Goal: Transaction & Acquisition: Purchase product/service

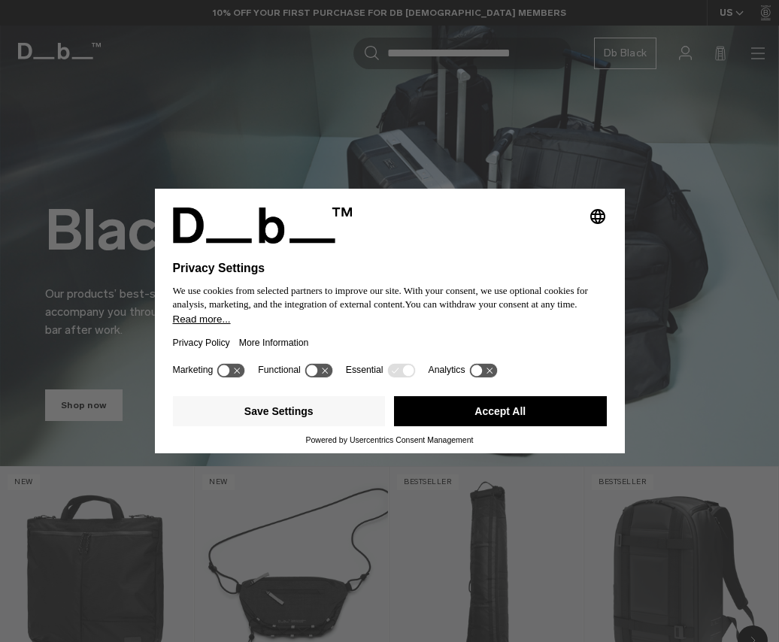
drag, startPoint x: 516, startPoint y: 395, endPoint x: 514, endPoint y: 402, distance: 7.7
click at [514, 402] on div "Save Settings Accept All" at bounding box center [390, 412] width 434 height 45
click at [514, 402] on button "Accept All" at bounding box center [500, 411] width 213 height 30
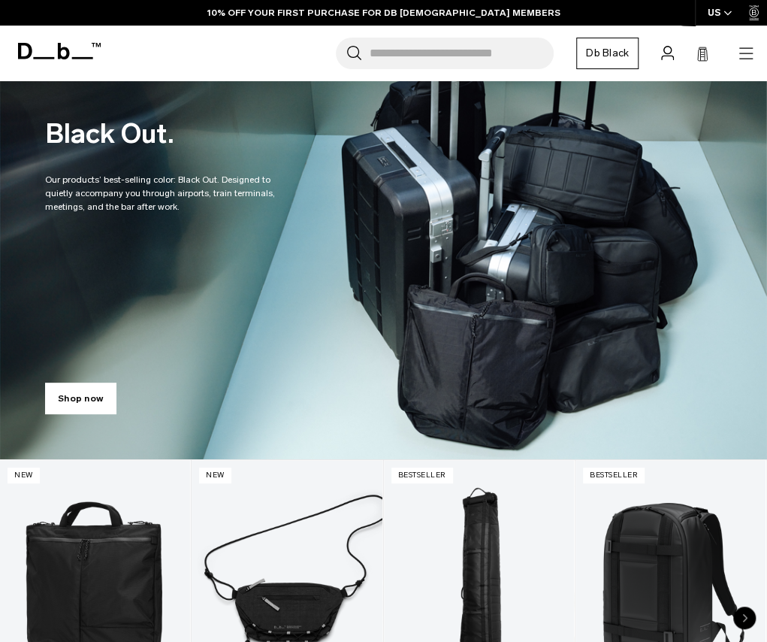
click at [737, 49] on icon "button" at bounding box center [746, 53] width 18 height 18
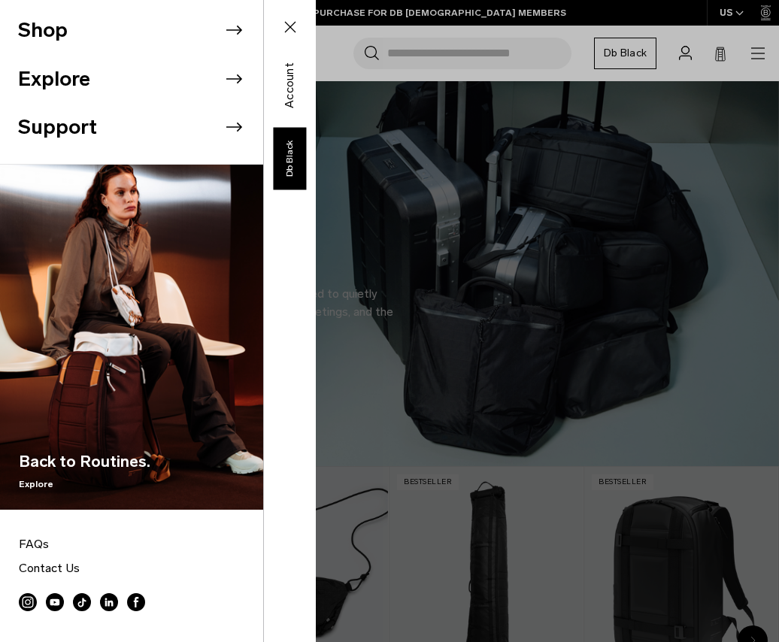
click at [122, 25] on li "Shop" at bounding box center [140, 30] width 245 height 49
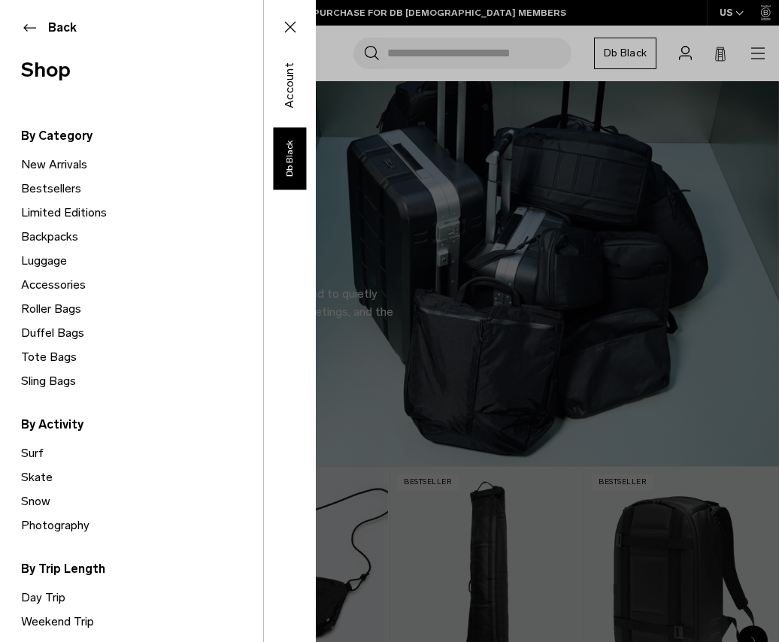
click at [48, 334] on link "Duffel Bags" at bounding box center [142, 333] width 242 height 24
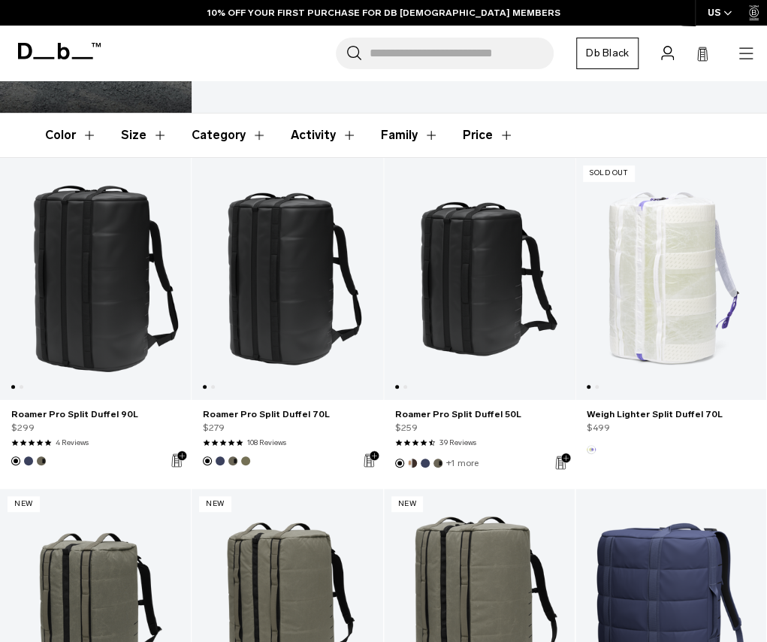
click at [575, 271] on link "Roamer Pro Split Duffel 50L" at bounding box center [670, 278] width 191 height 241
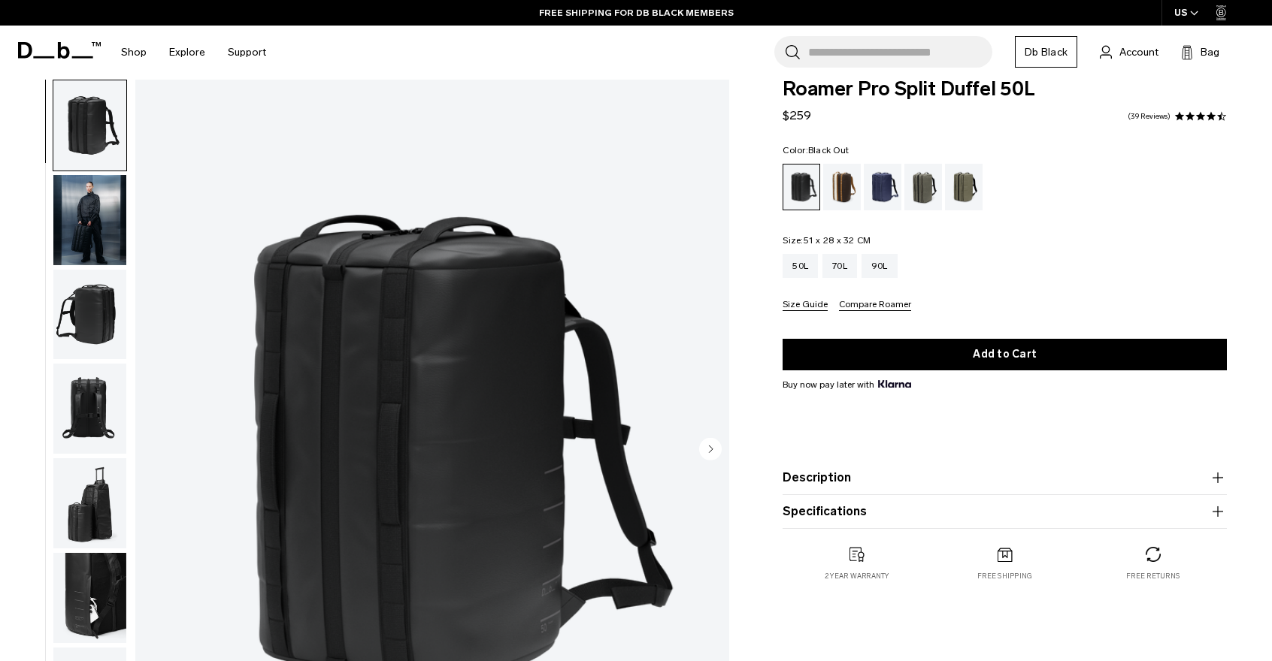
scroll to position [20, 0]
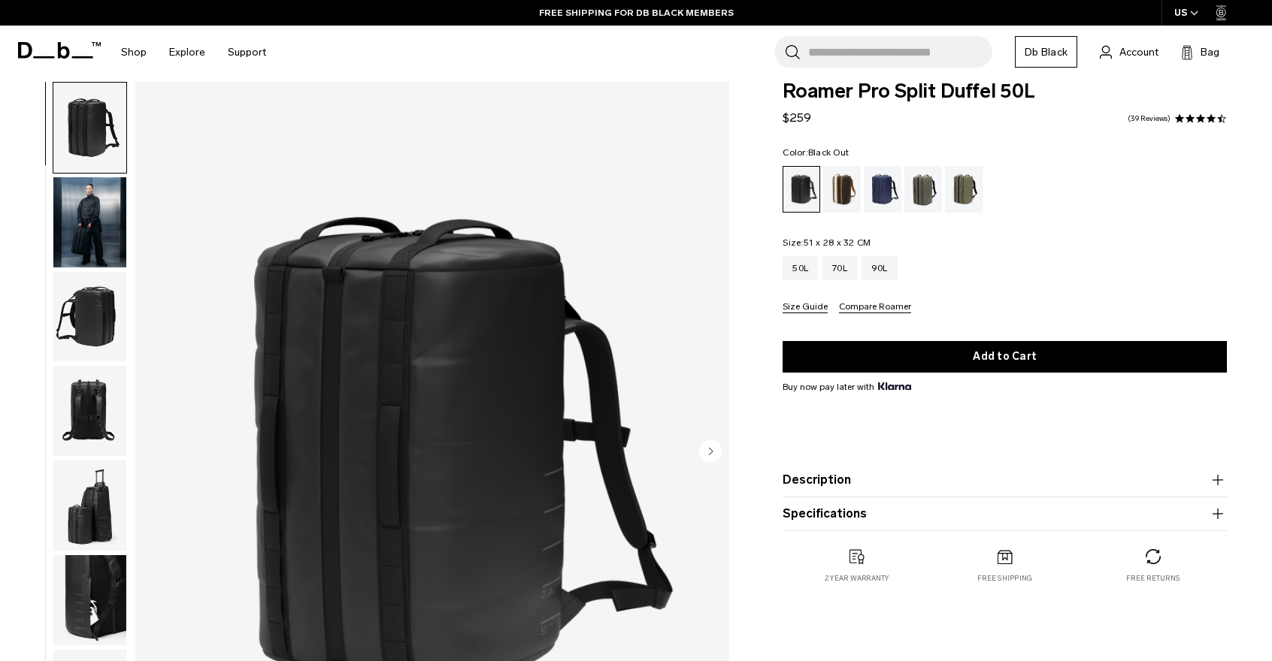
click at [114, 232] on img "button" at bounding box center [89, 222] width 73 height 90
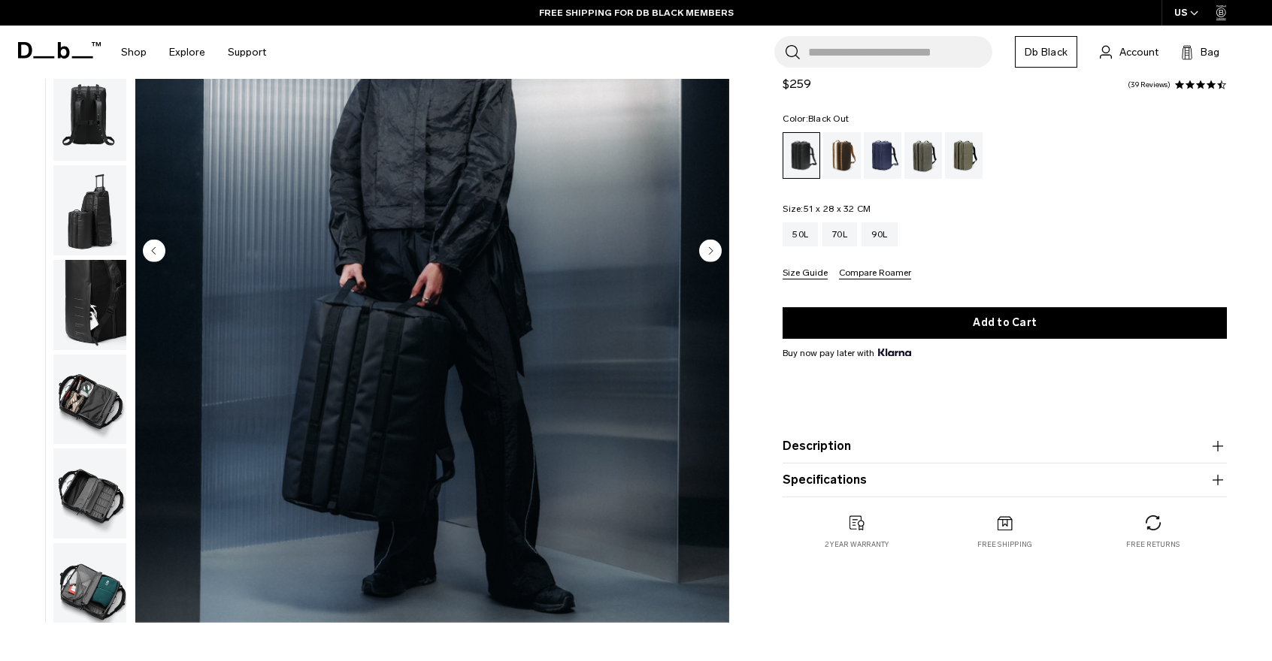
scroll to position [222, 0]
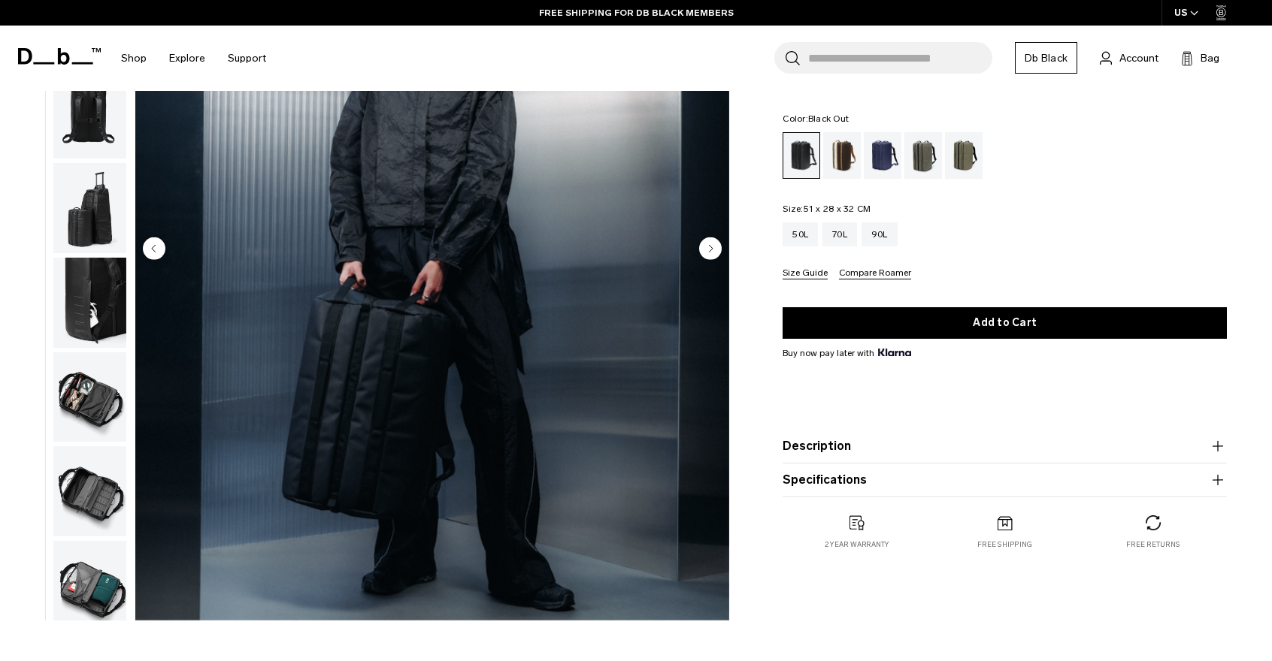
click at [380, 387] on img "2 / 9" at bounding box center [432, 250] width 594 height 742
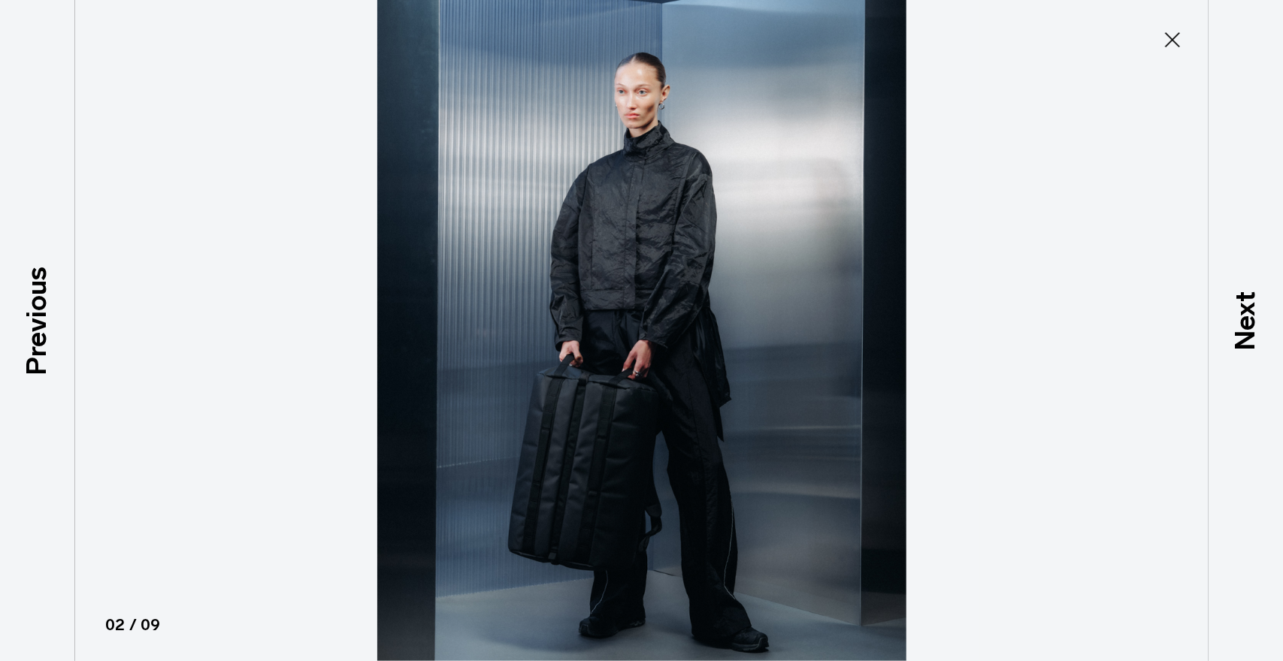
click at [380, 387] on img at bounding box center [642, 330] width 676 height 661
click at [767, 43] on icon at bounding box center [1172, 40] width 24 height 24
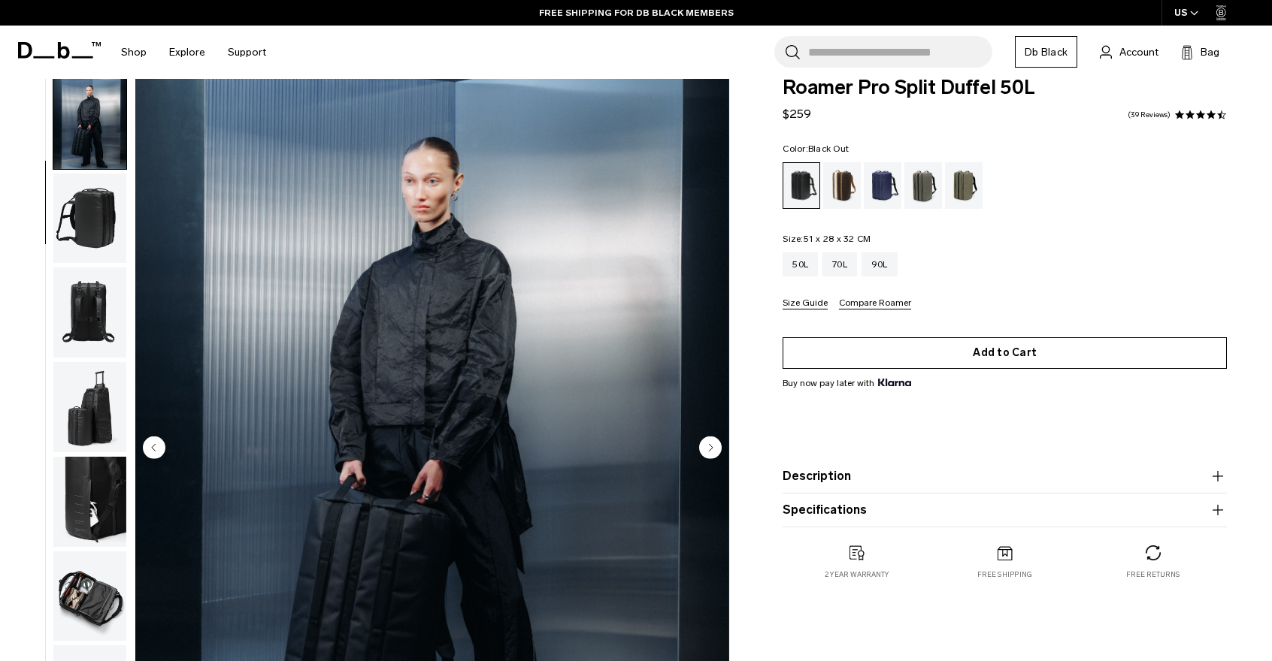
scroll to position [0, 0]
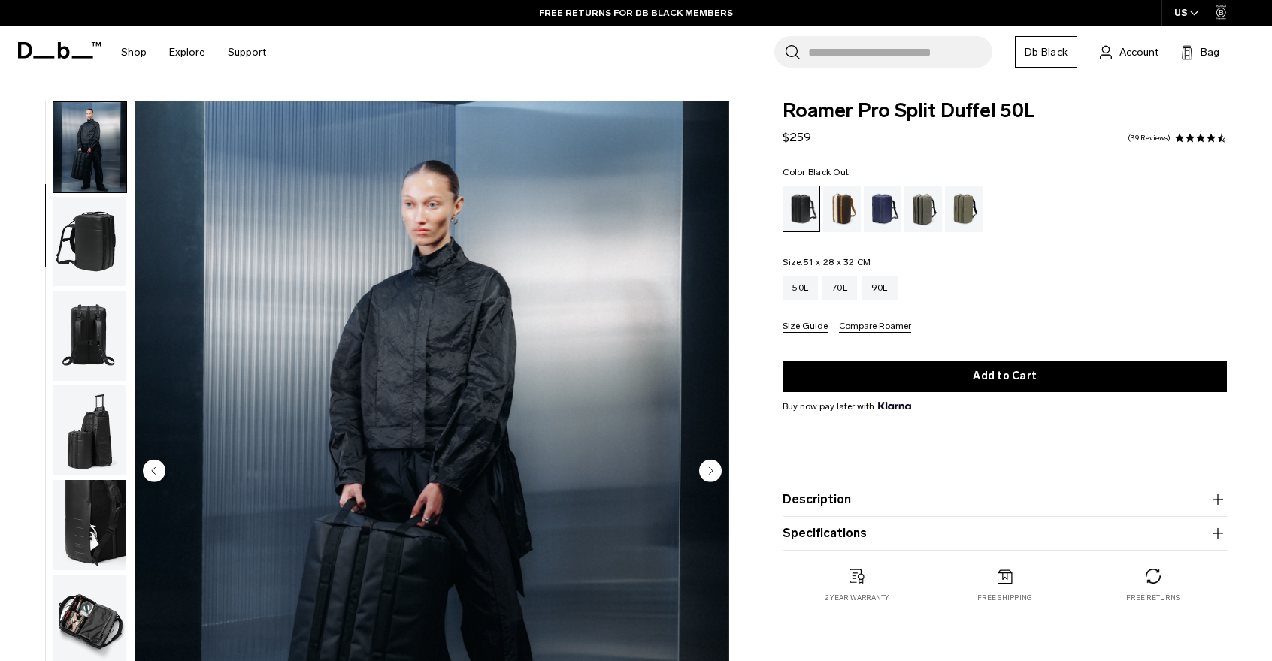
click at [94, 313] on img "button" at bounding box center [89, 336] width 73 height 90
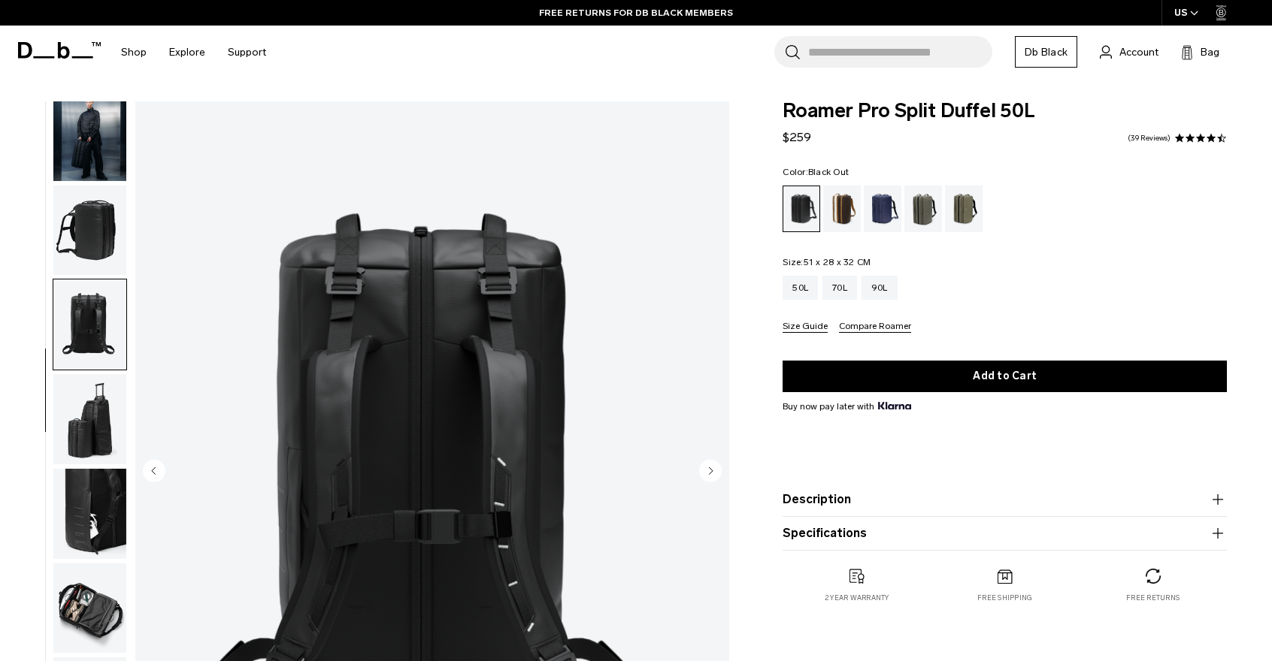
click at [101, 440] on img "button" at bounding box center [89, 419] width 73 height 90
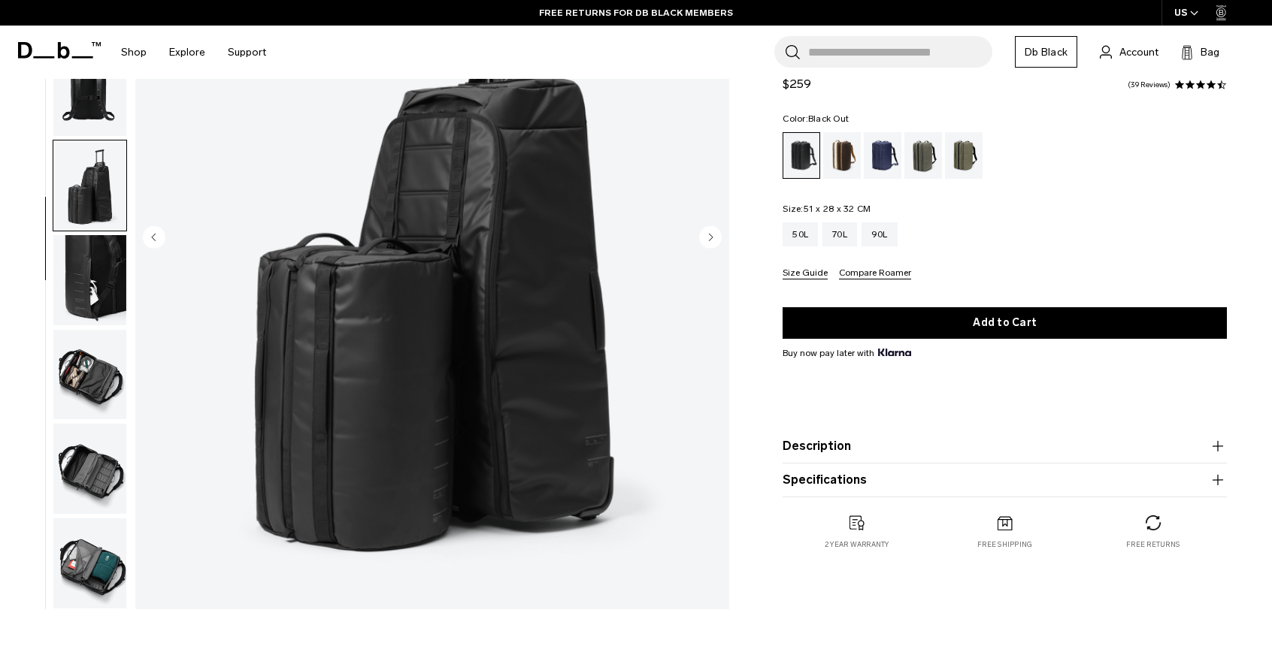
scroll to position [240, 0]
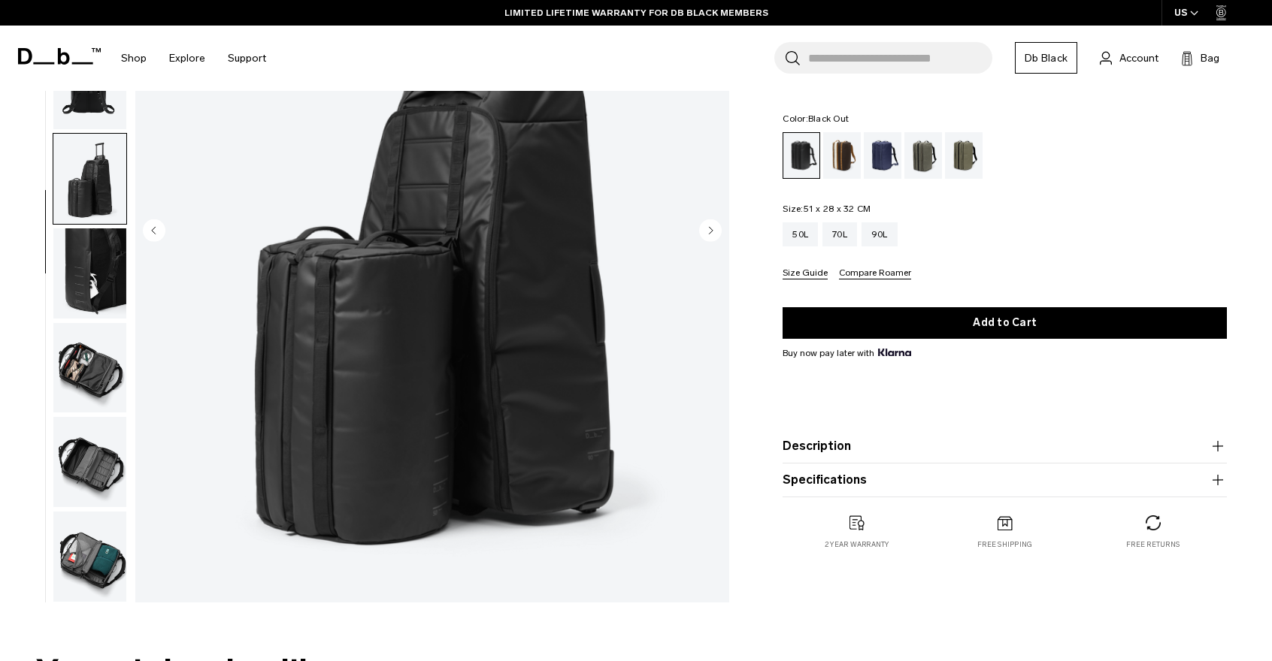
click at [93, 370] on img "button" at bounding box center [89, 368] width 73 height 90
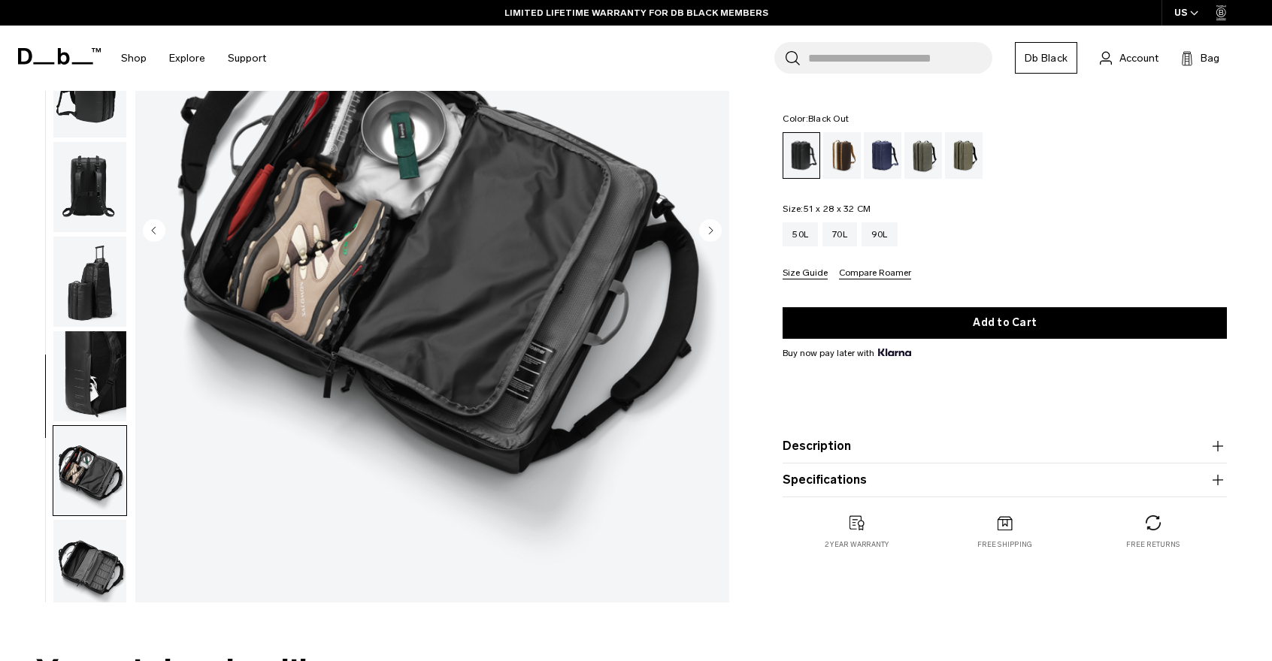
scroll to position [6, 0]
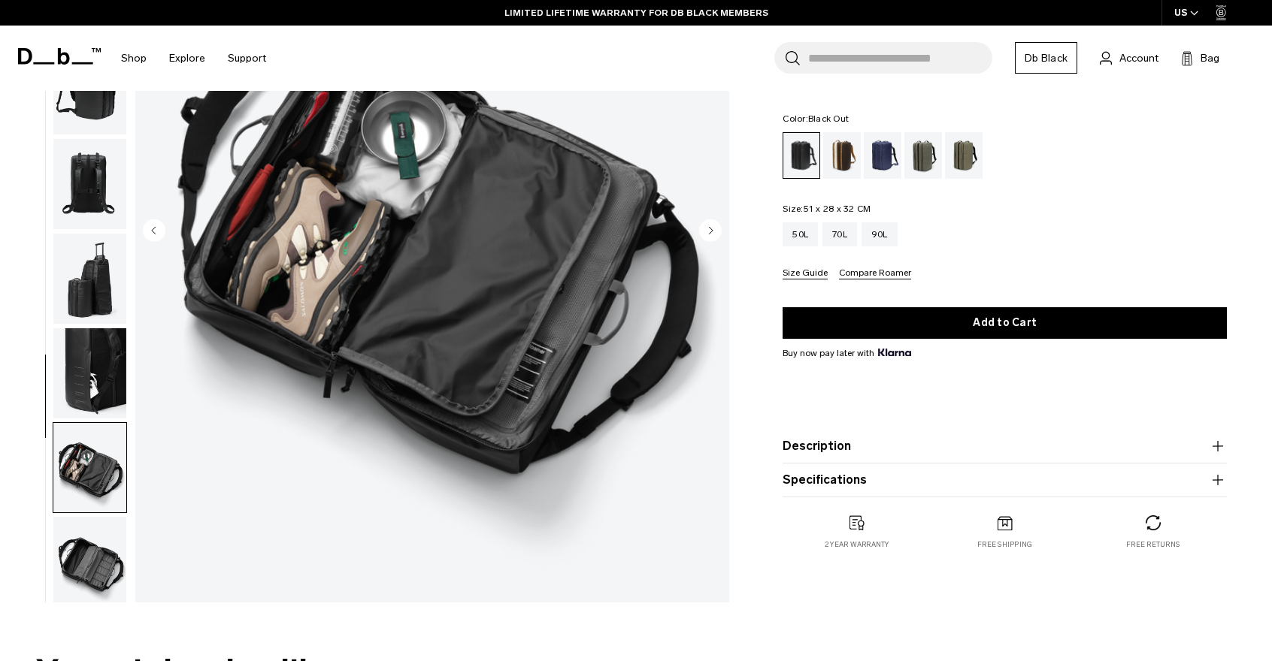
click at [95, 444] on img "button" at bounding box center [89, 468] width 73 height 90
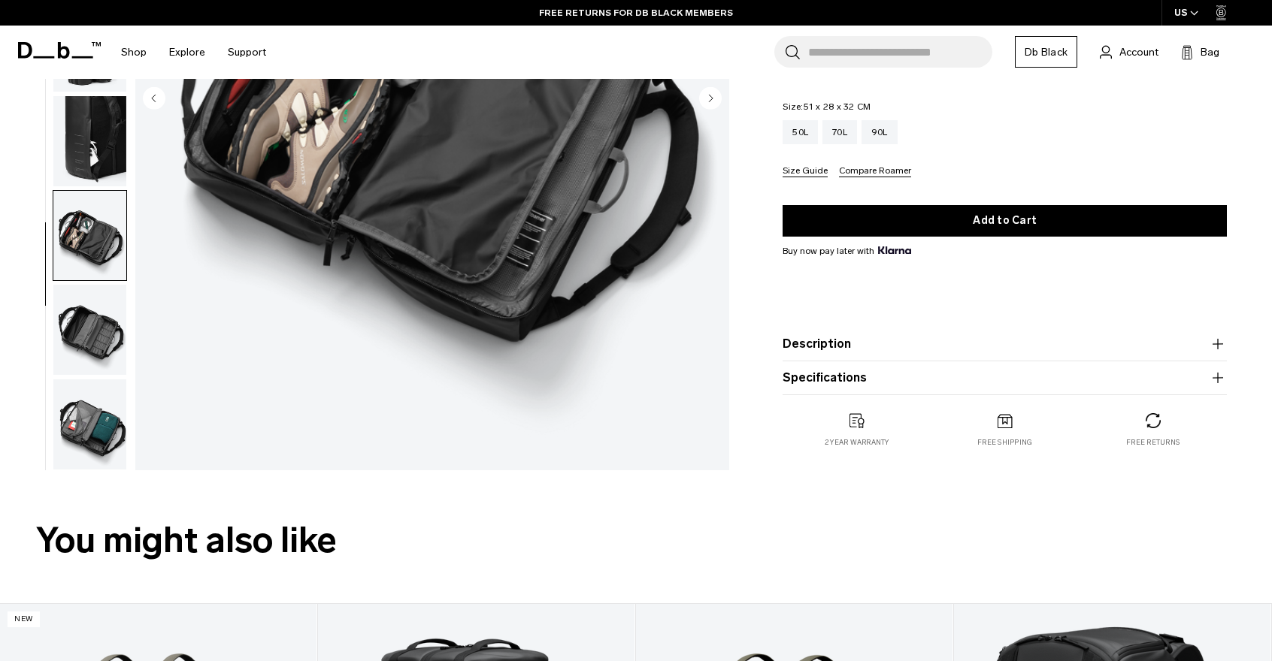
scroll to position [372, 0]
